Goal: Find specific page/section

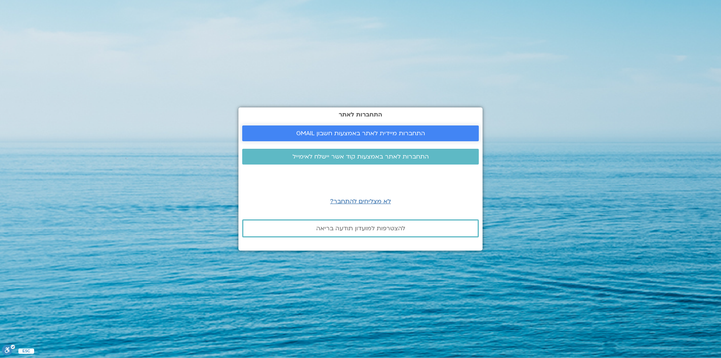
click at [398, 131] on span "התחברות מיידית לאתר באמצעות חשבון GMAIL" at bounding box center [360, 133] width 129 height 7
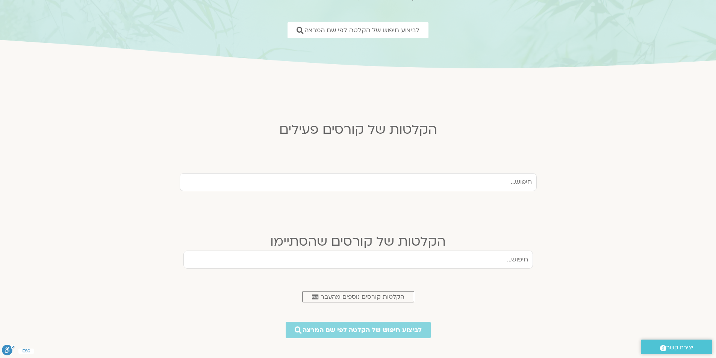
scroll to position [113, 0]
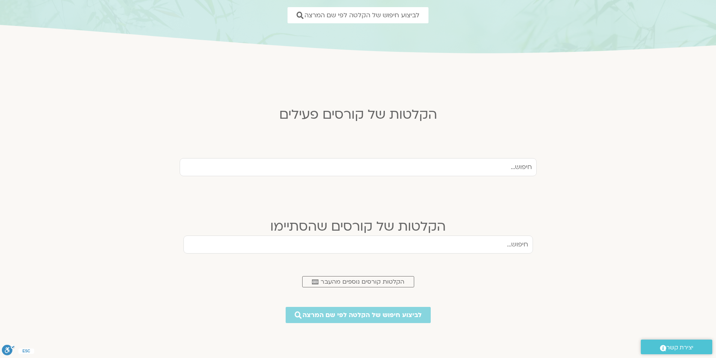
click at [446, 169] on input "text" at bounding box center [358, 167] width 357 height 18
click at [385, 315] on span "לביצוע חיפוש של הקלטה לפי שם המרצה" at bounding box center [362, 315] width 131 height 8
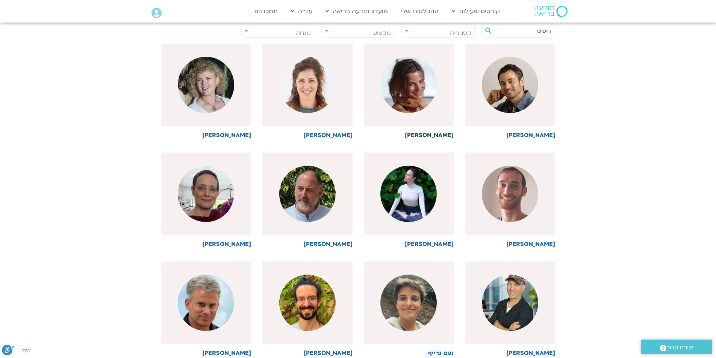
scroll to position [338, 0]
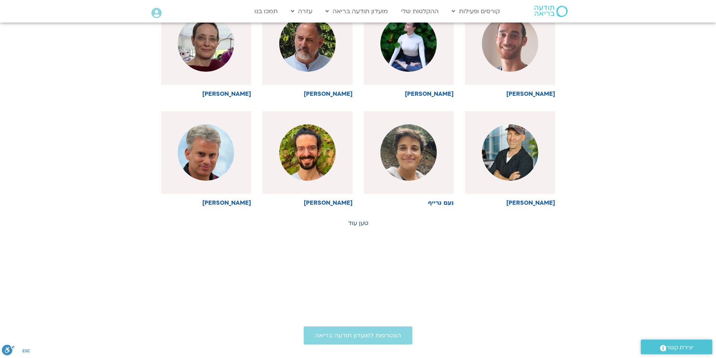
click at [363, 221] on link "טען עוד" at bounding box center [358, 223] width 20 height 8
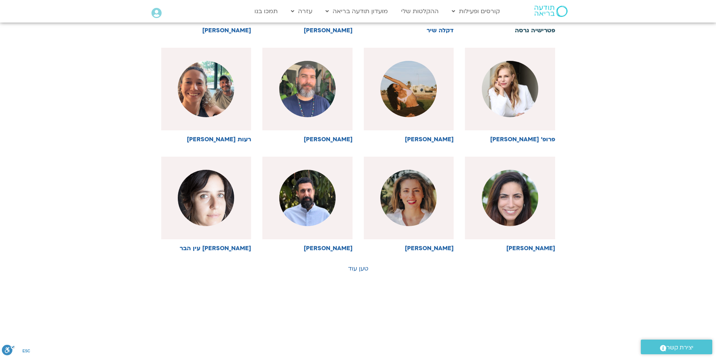
scroll to position [714, 0]
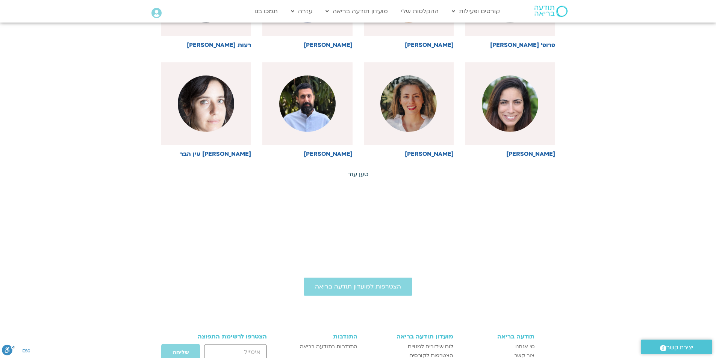
click at [361, 173] on link "טען עוד" at bounding box center [358, 174] width 20 height 8
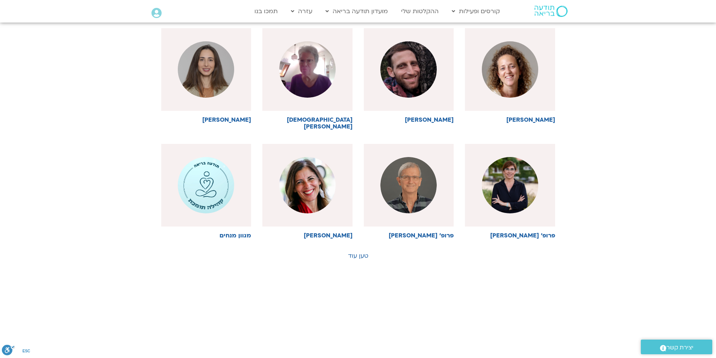
scroll to position [1052, 0]
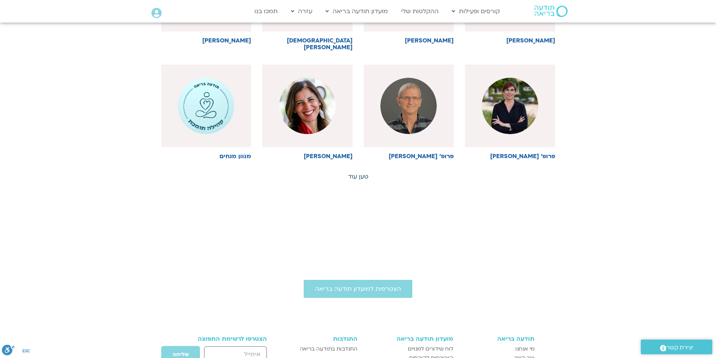
click at [356, 172] on link "טען עוד" at bounding box center [358, 176] width 20 height 8
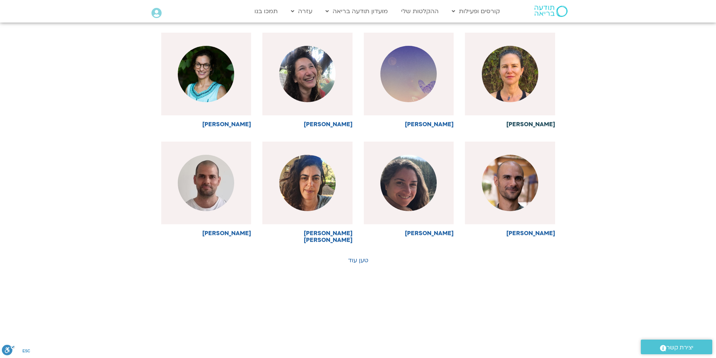
scroll to position [1390, 0]
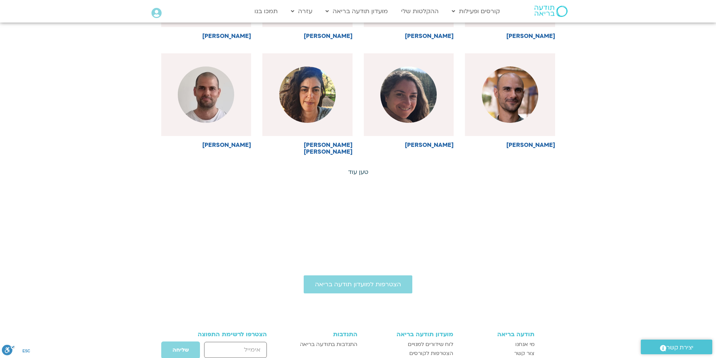
click at [362, 168] on link "טען עוד" at bounding box center [358, 172] width 20 height 8
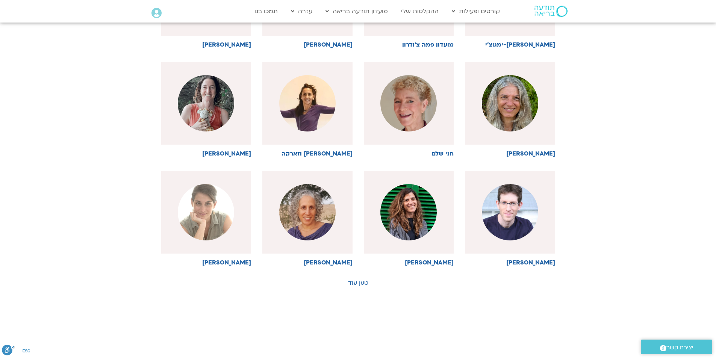
scroll to position [1615, 0]
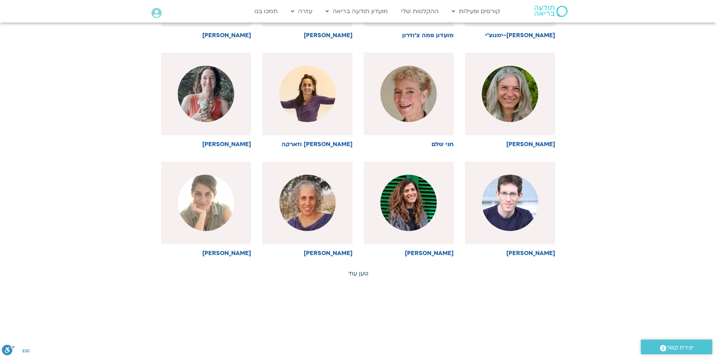
click at [361, 269] on link "טען עוד" at bounding box center [358, 273] width 20 height 8
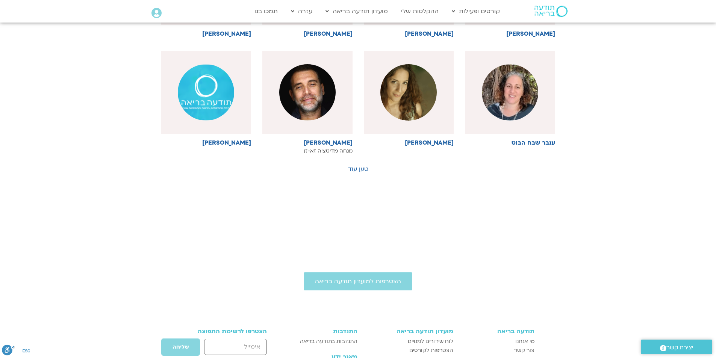
scroll to position [2066, 0]
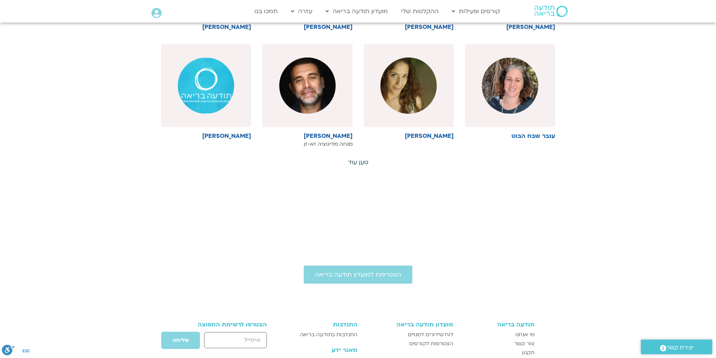
click at [351, 158] on link "טען עוד" at bounding box center [358, 162] width 20 height 8
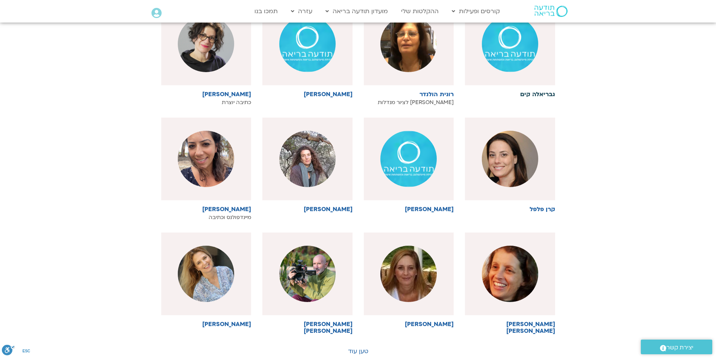
scroll to position [2292, 0]
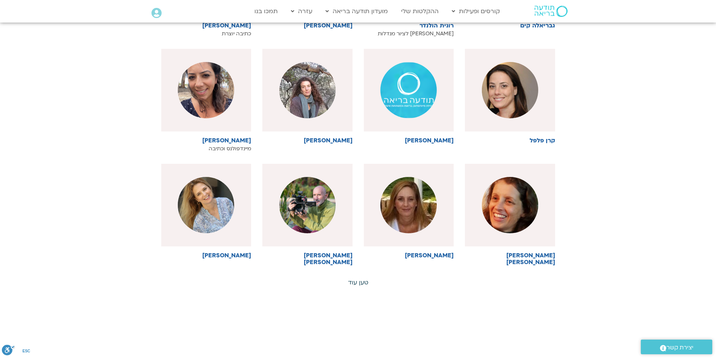
click at [360, 278] on link "טען עוד" at bounding box center [358, 282] width 20 height 8
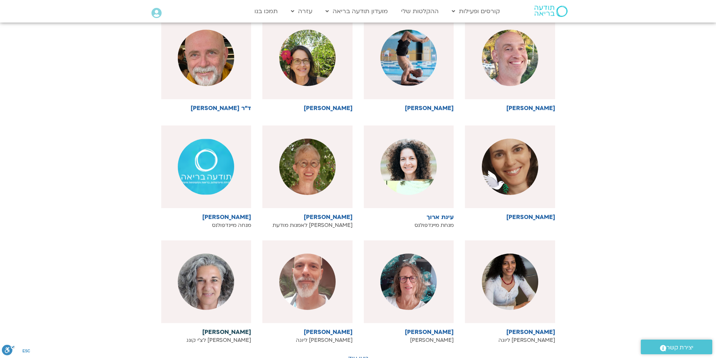
scroll to position [2705, 0]
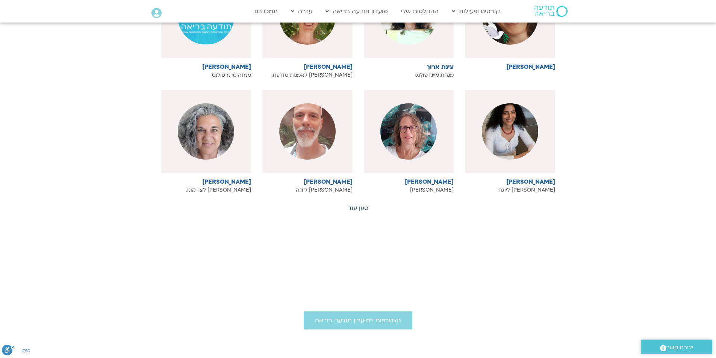
click at [360, 204] on link "טען עוד" at bounding box center [358, 208] width 20 height 8
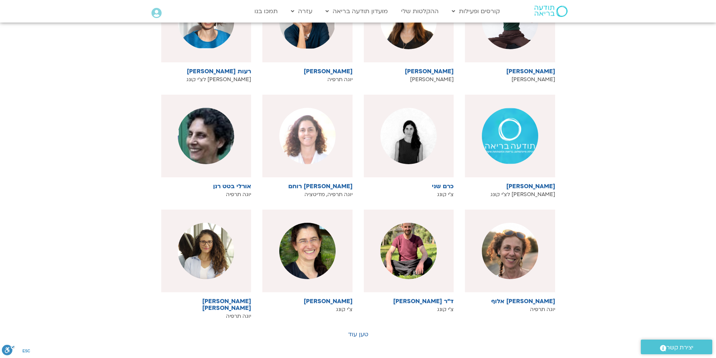
scroll to position [3005, 0]
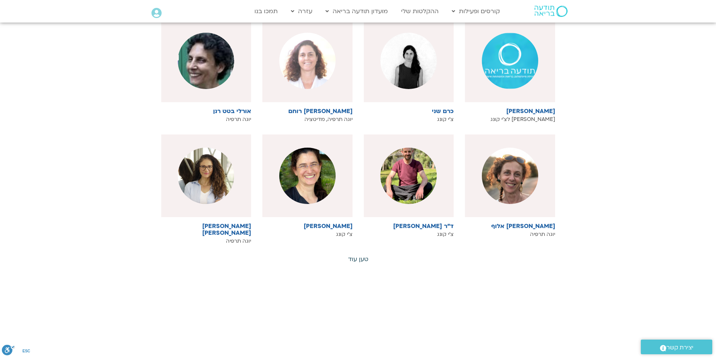
click at [361, 255] on link "טען עוד" at bounding box center [358, 259] width 20 height 8
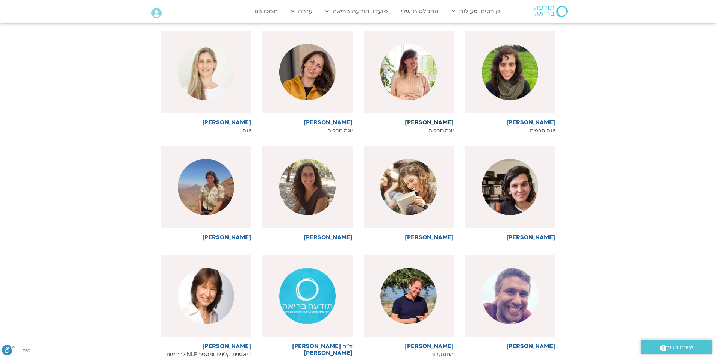
scroll to position [3343, 0]
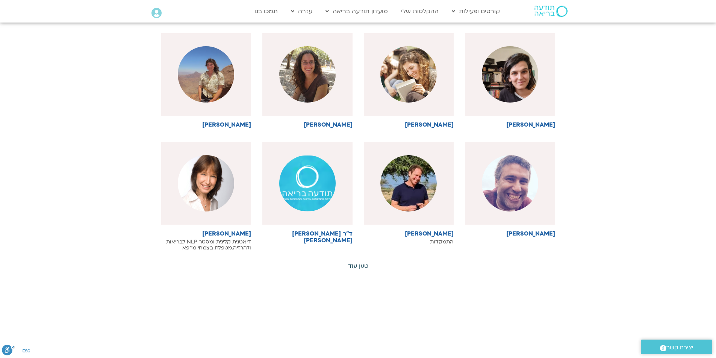
click at [353, 262] on link "טען עוד" at bounding box center [358, 266] width 20 height 8
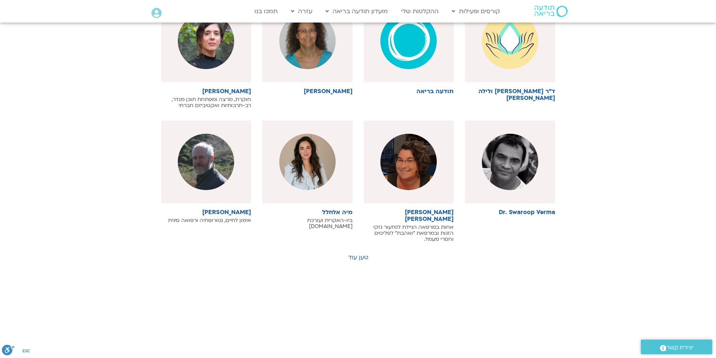
scroll to position [3794, 0]
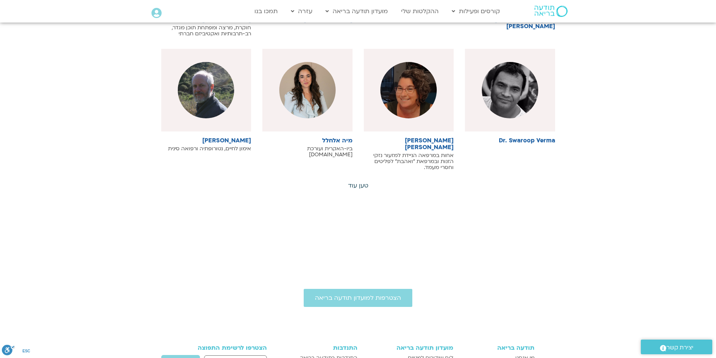
click at [359, 181] on link "טען עוד" at bounding box center [358, 185] width 20 height 8
